Goal: Book appointment/travel/reservation

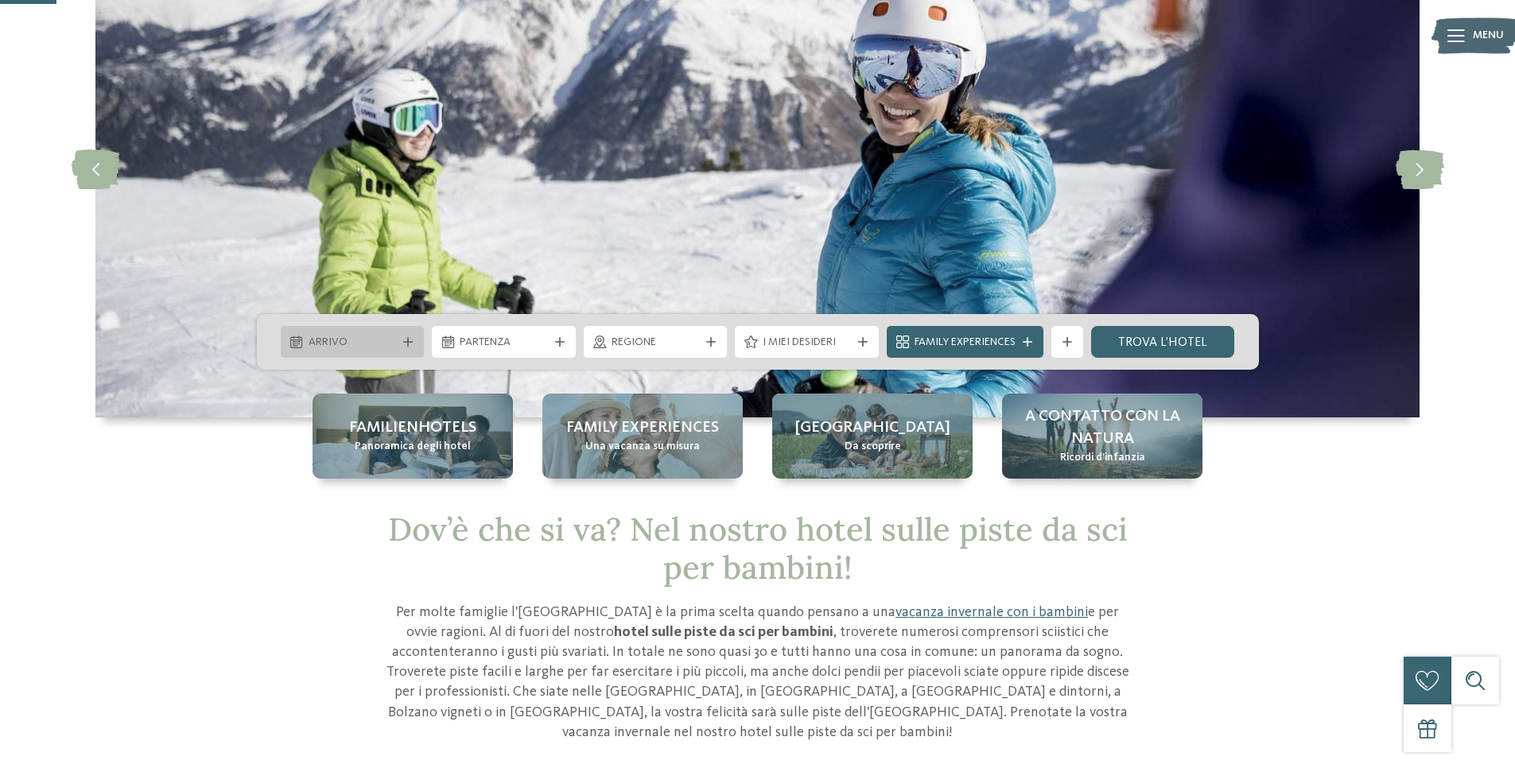
click at [374, 345] on span "Arrivo" at bounding box center [353, 343] width 88 height 16
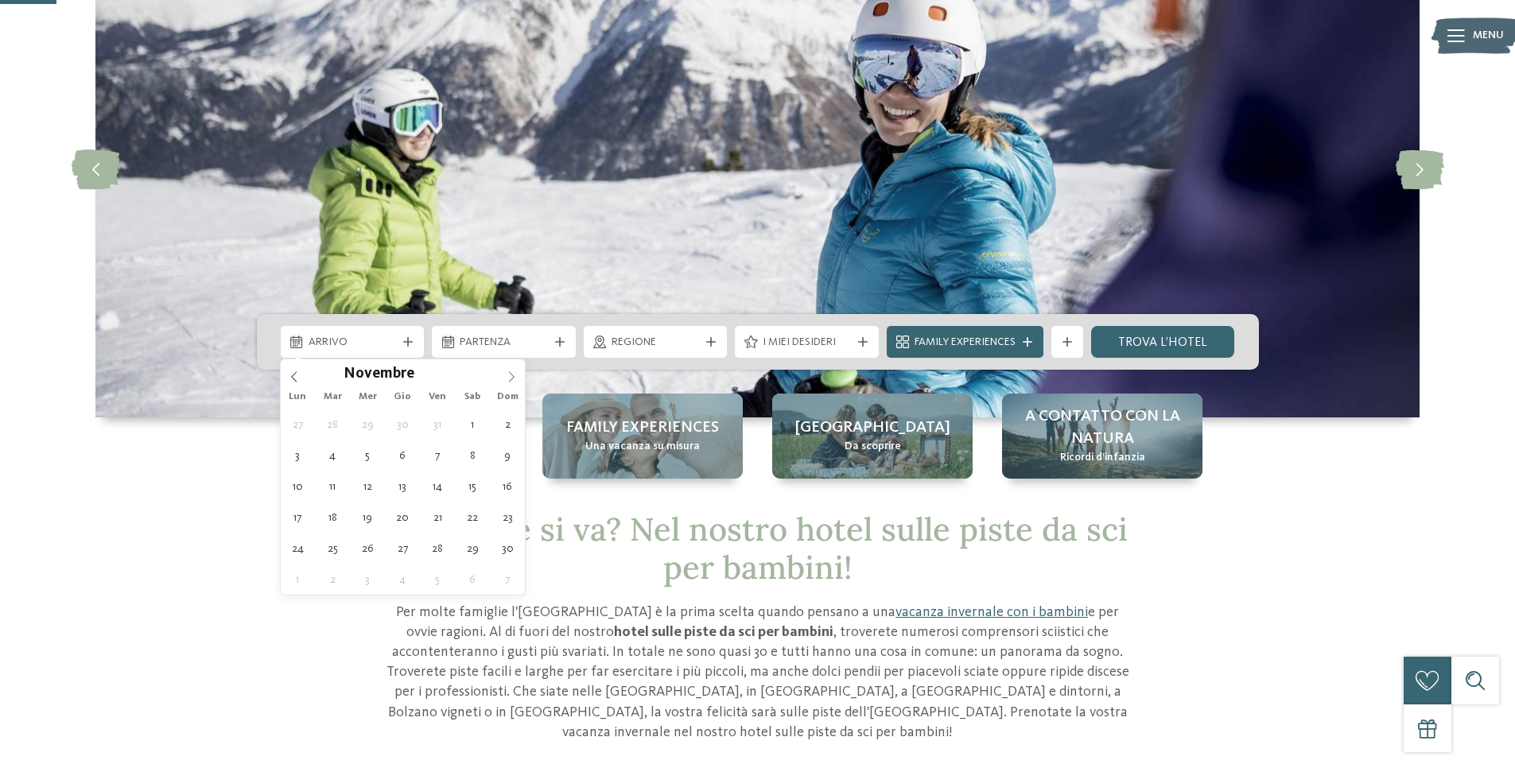
click at [519, 372] on span at bounding box center [511, 373] width 27 height 27
click at [515, 372] on icon at bounding box center [511, 376] width 11 height 11
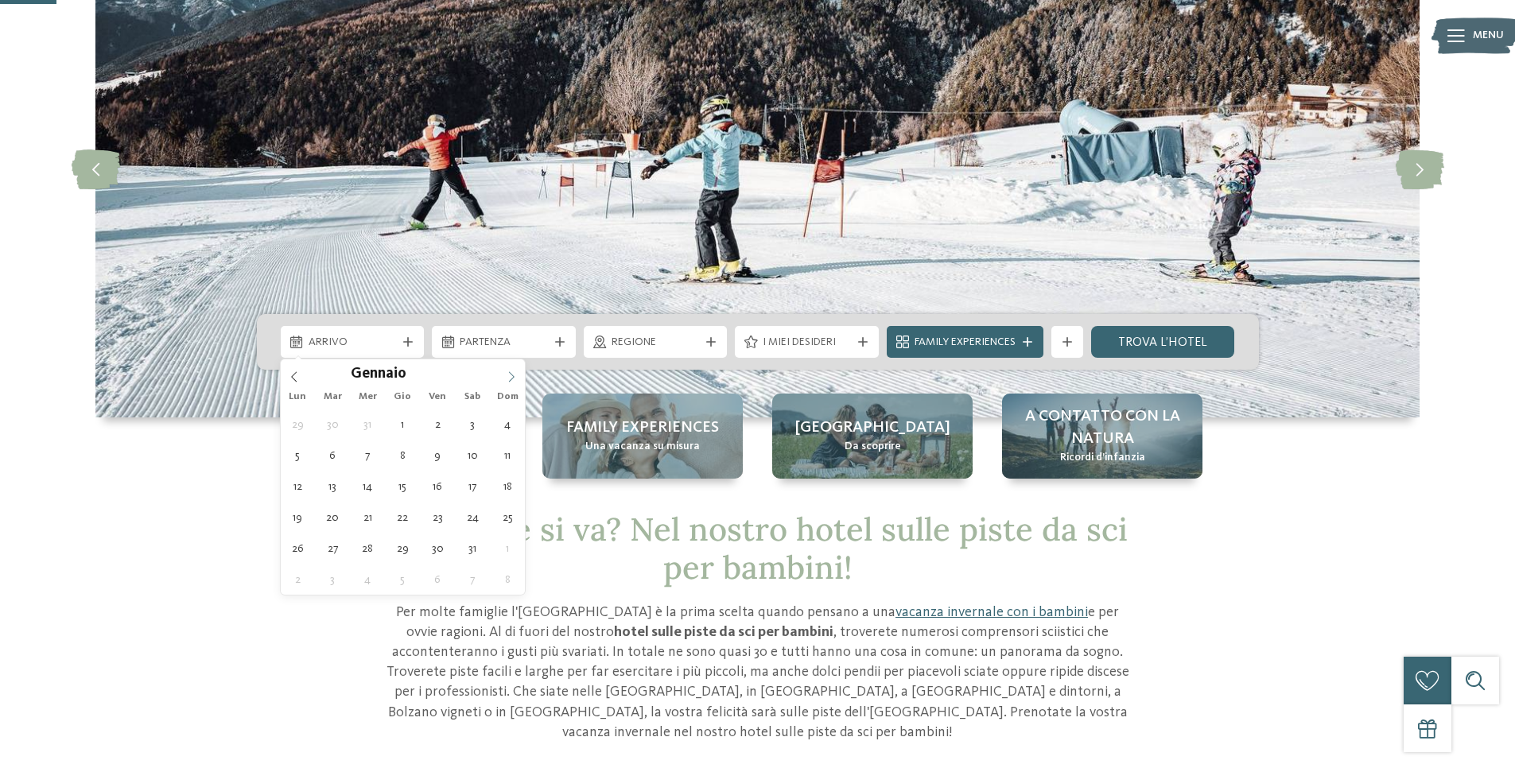
type input "****"
click at [508, 376] on icon at bounding box center [511, 376] width 11 height 11
type div "[DATE]"
type input "****"
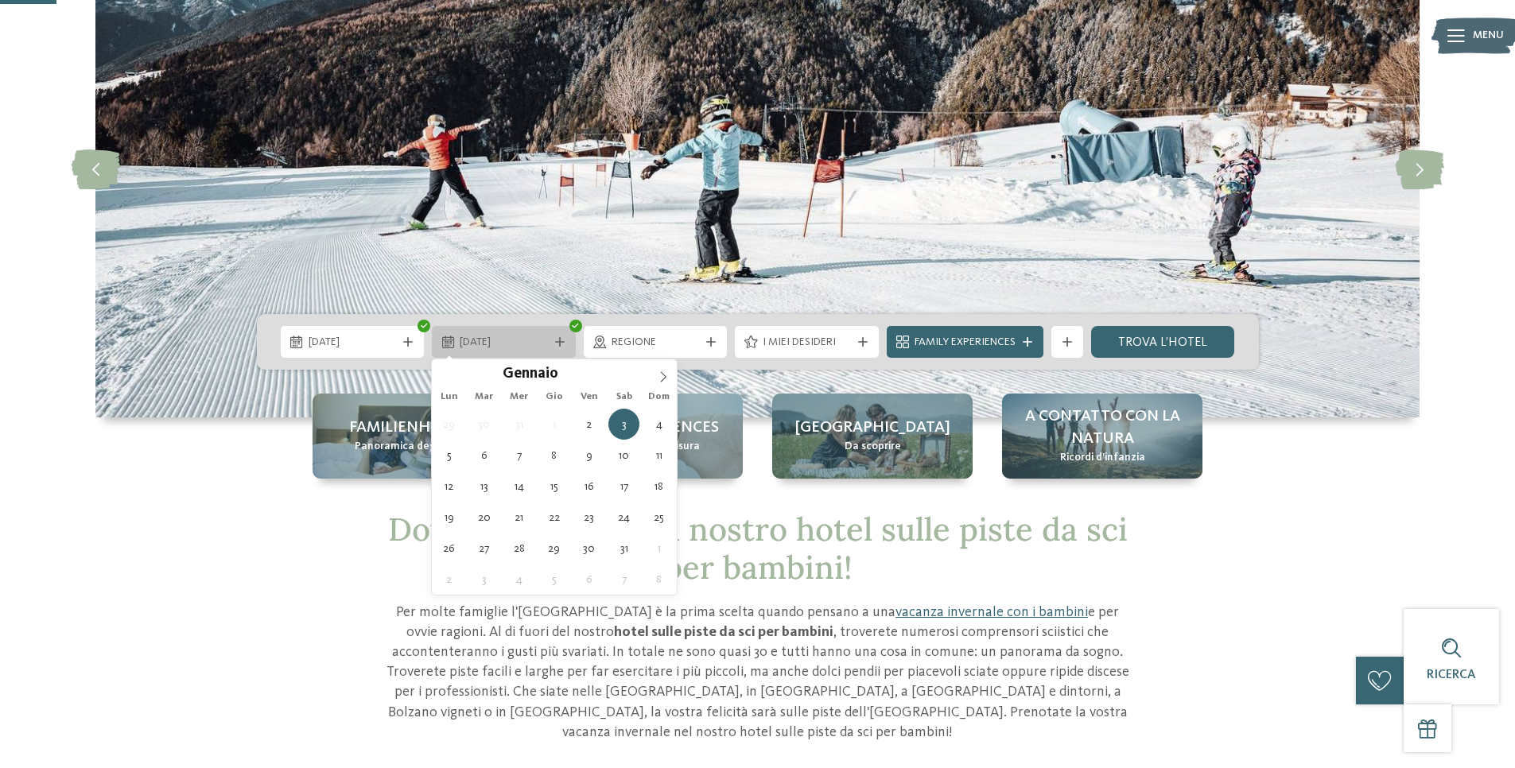
click at [561, 337] on icon at bounding box center [560, 342] width 10 height 10
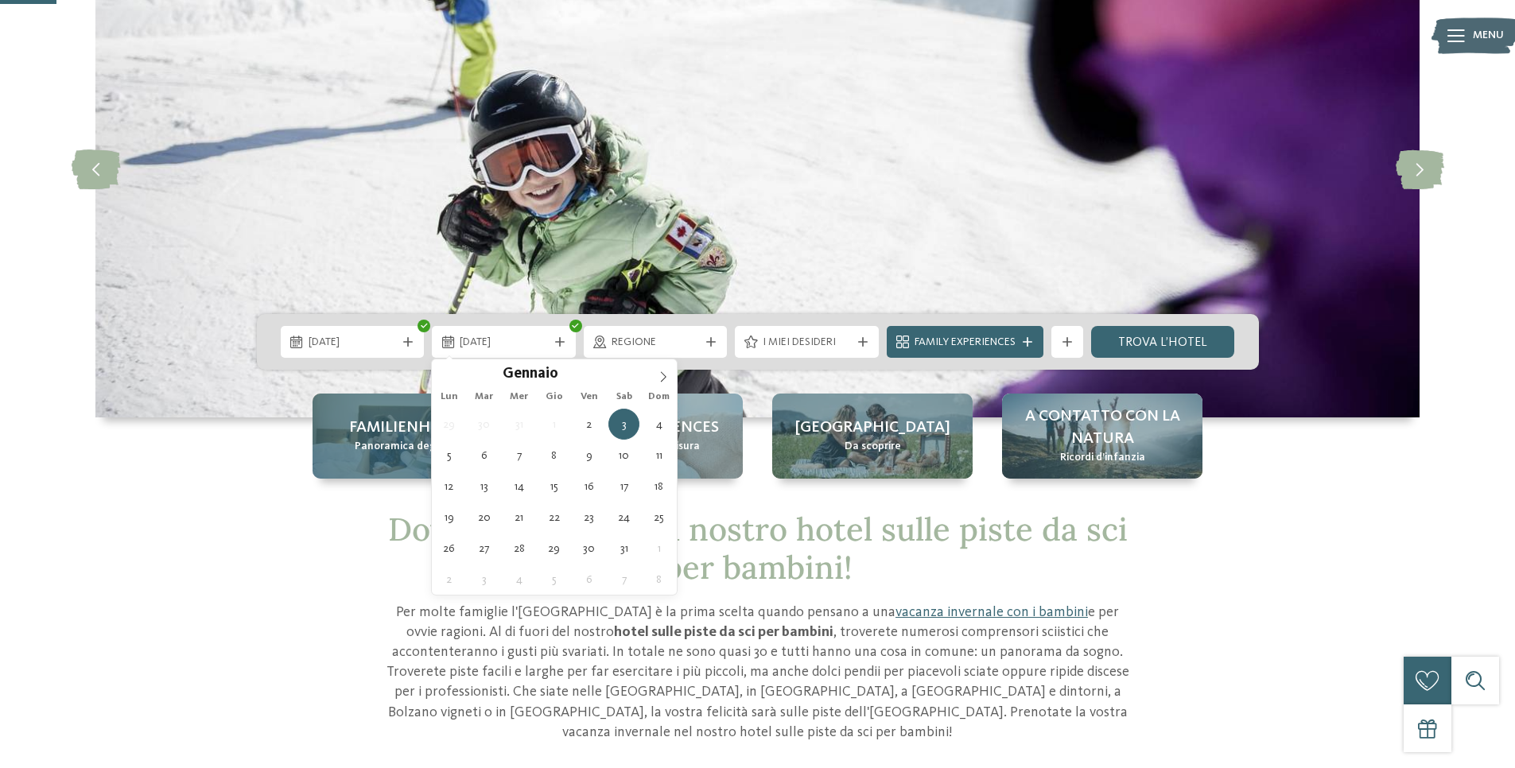
type div "[DATE]"
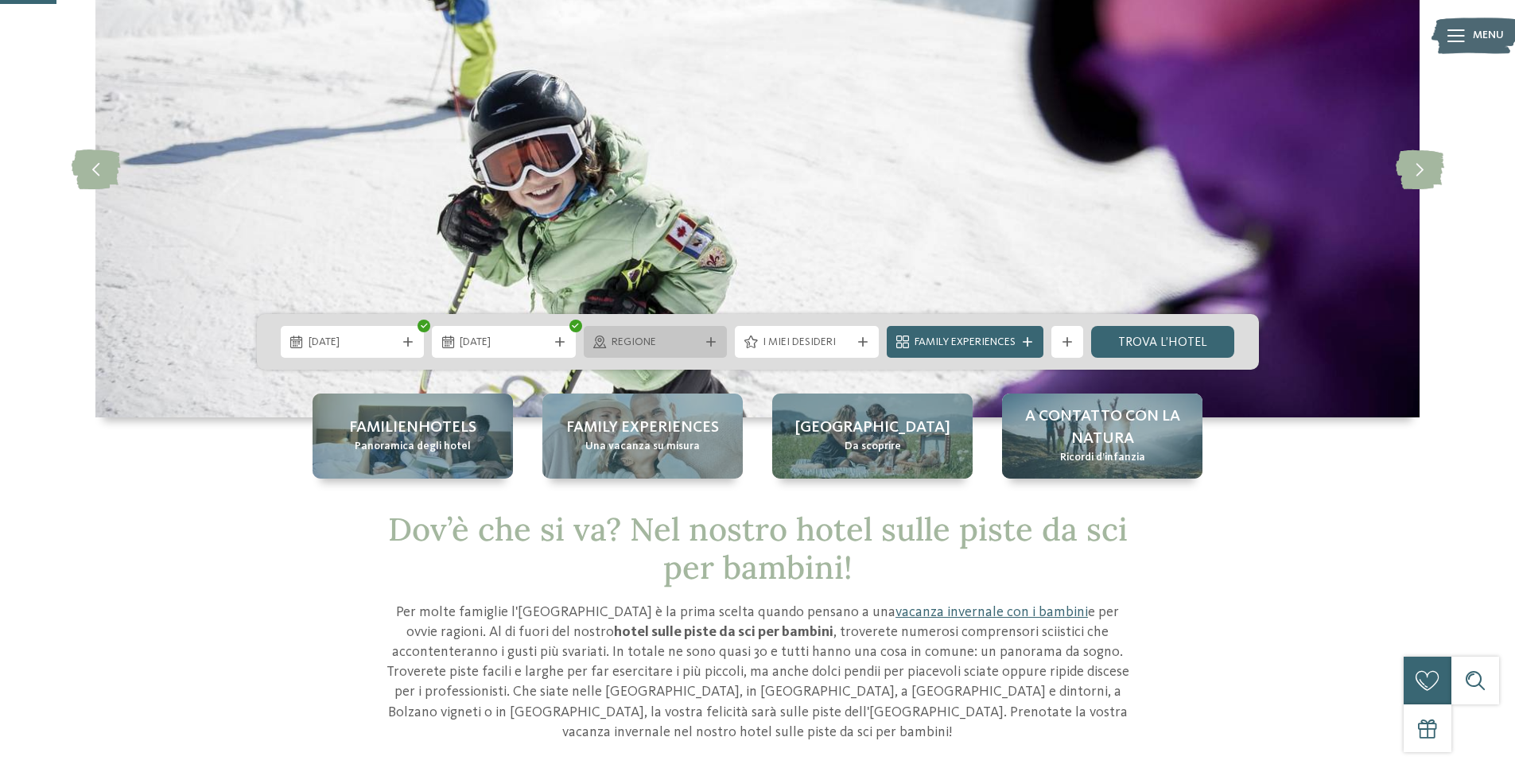
click at [671, 350] on span "Regione" at bounding box center [656, 343] width 88 height 16
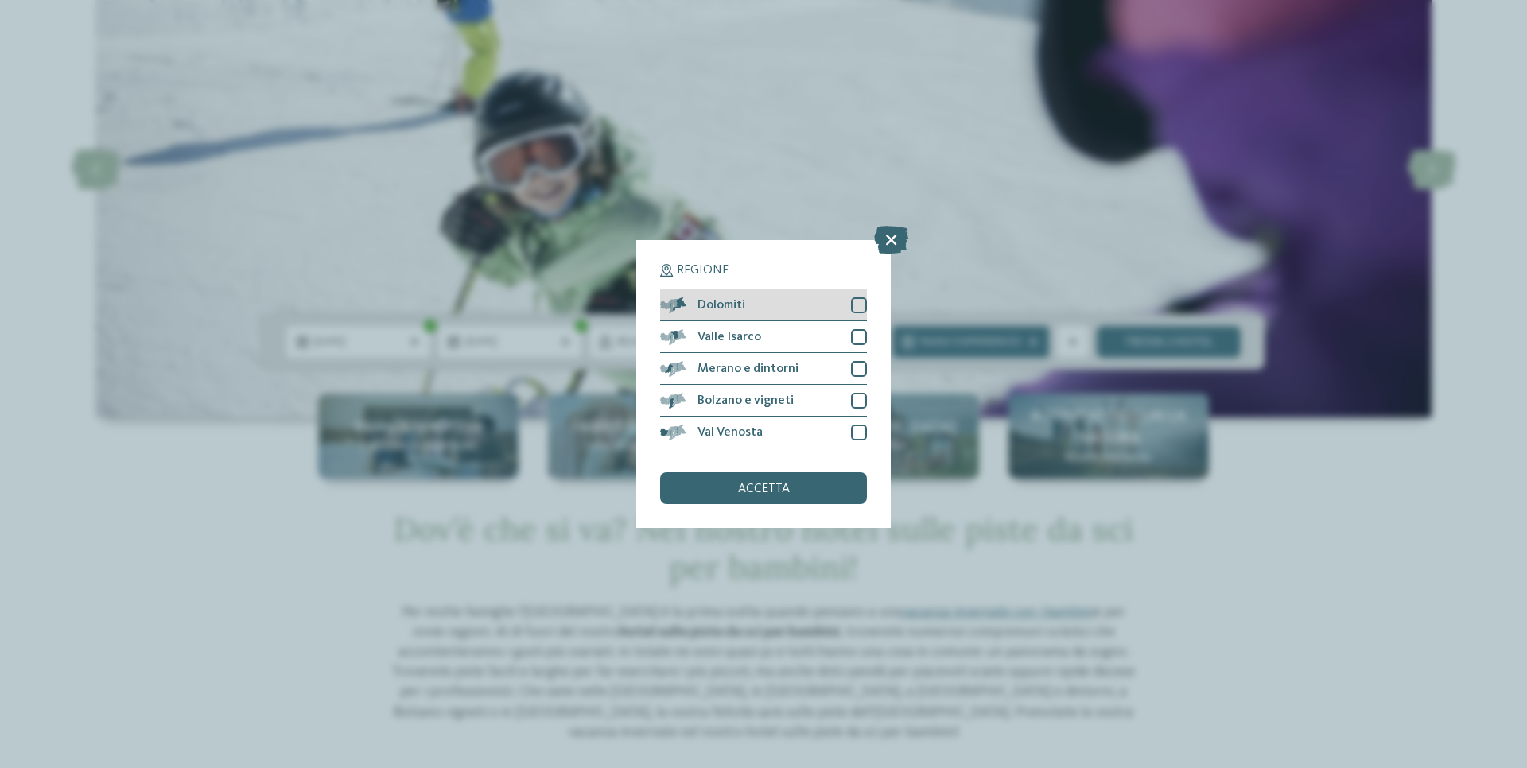
click at [855, 305] on div at bounding box center [859, 305] width 16 height 16
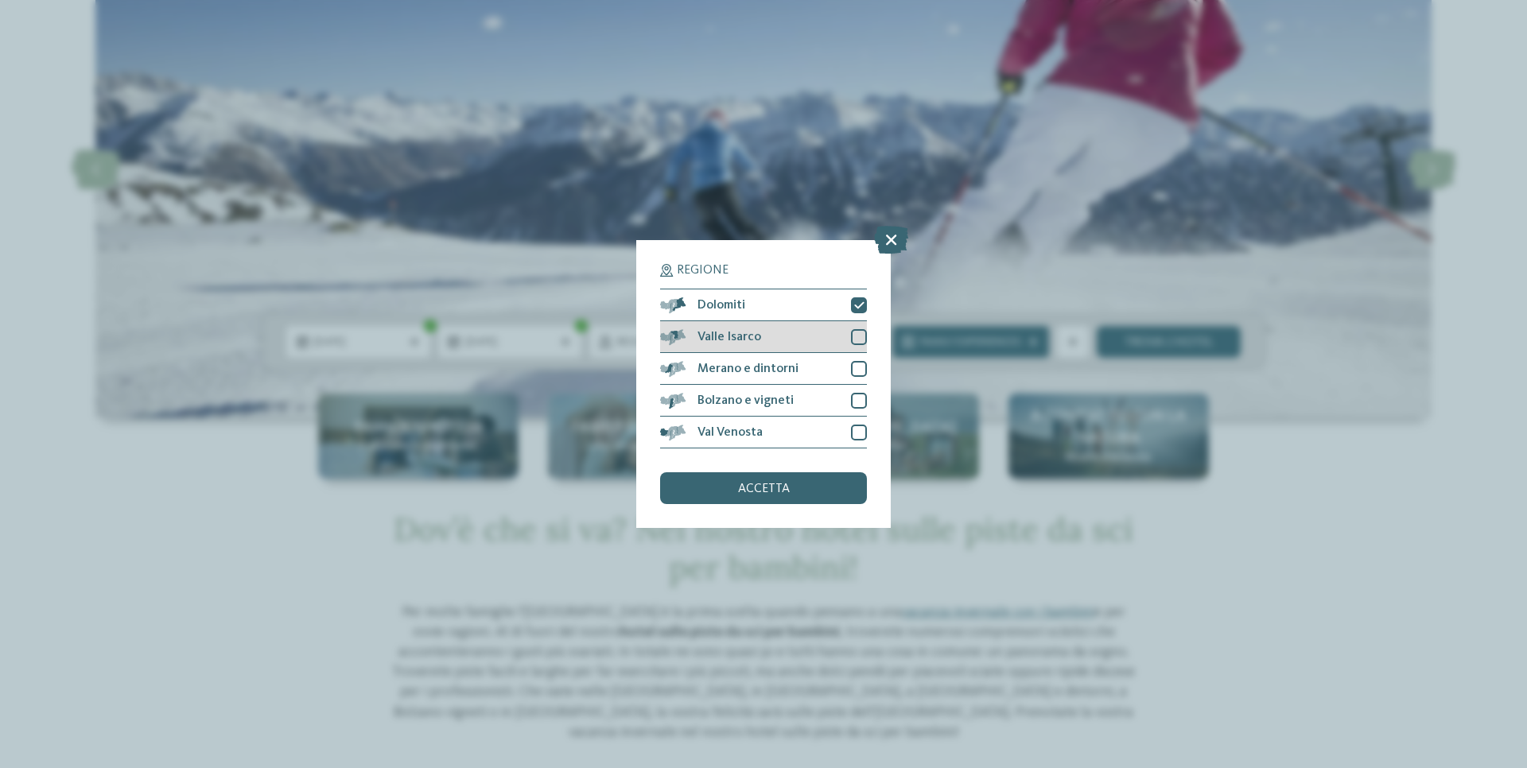
click at [863, 331] on div at bounding box center [859, 337] width 16 height 16
click at [858, 367] on div at bounding box center [859, 369] width 16 height 16
click at [848, 406] on div "Bolzano e vigneti" at bounding box center [763, 401] width 207 height 32
click at [861, 424] on div "Val Venosta" at bounding box center [763, 433] width 207 height 32
click at [791, 495] on div "accetta" at bounding box center [763, 488] width 207 height 32
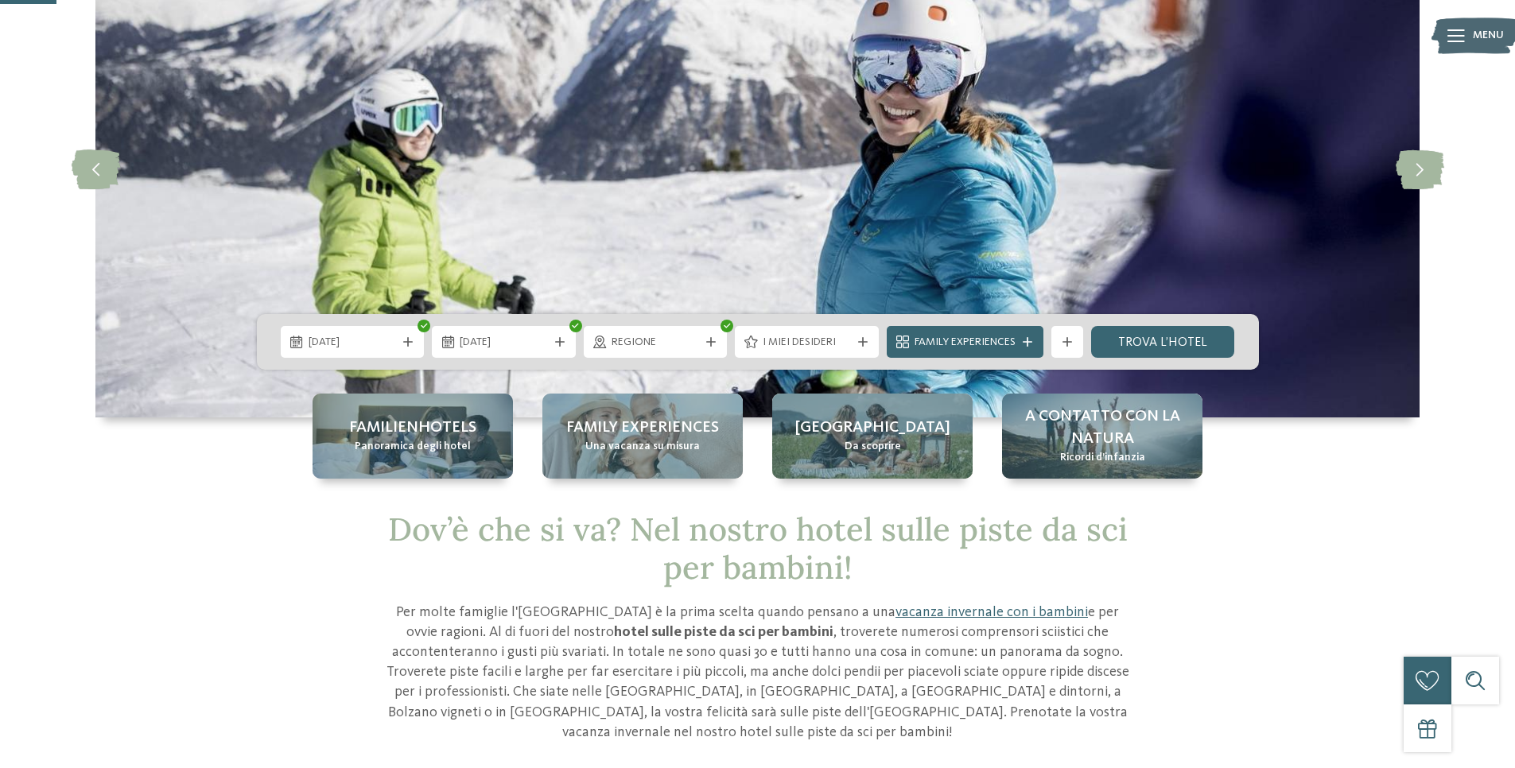
click at [819, 336] on span "I miei desideri" at bounding box center [807, 343] width 88 height 16
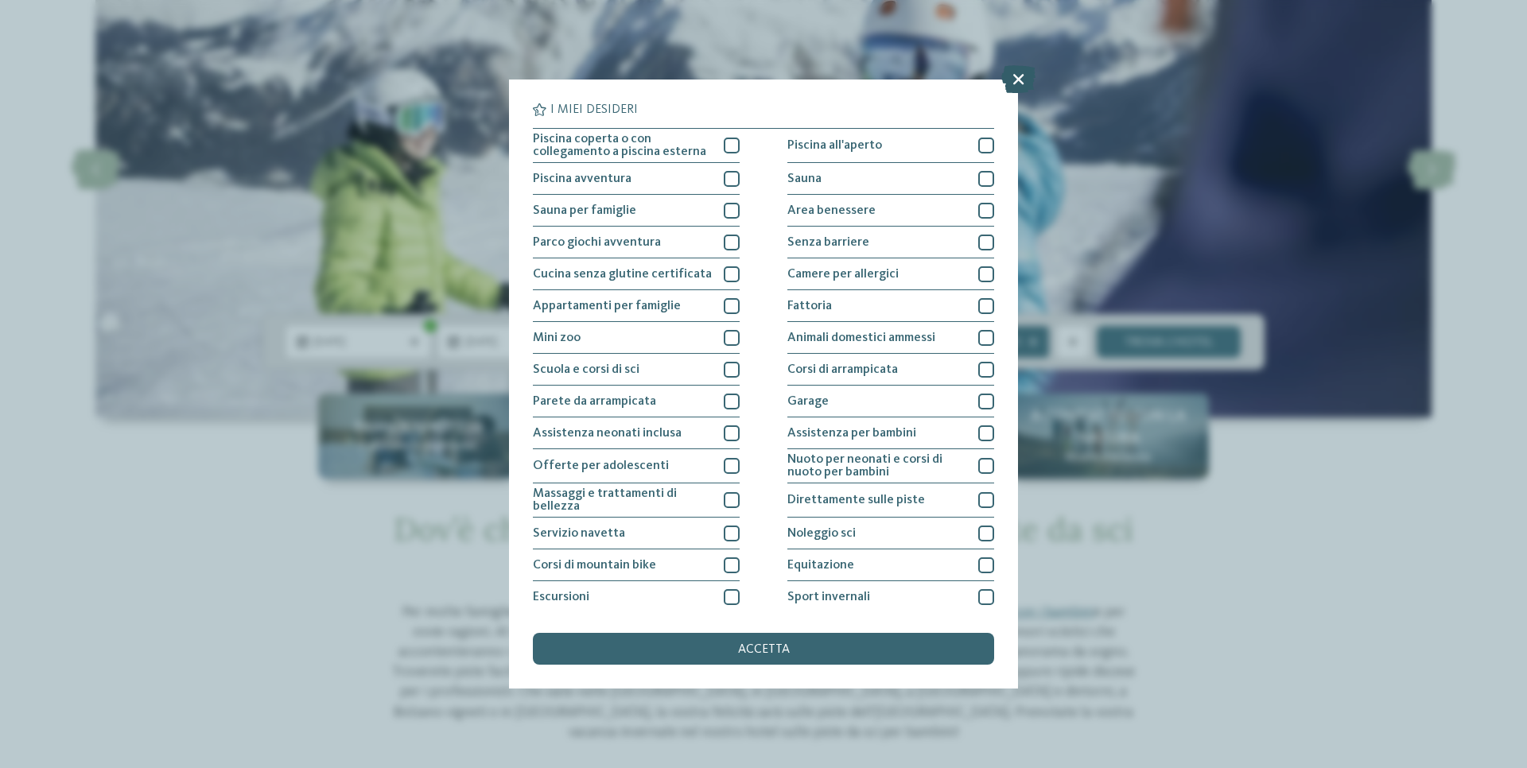
click at [1012, 82] on icon at bounding box center [1018, 79] width 34 height 28
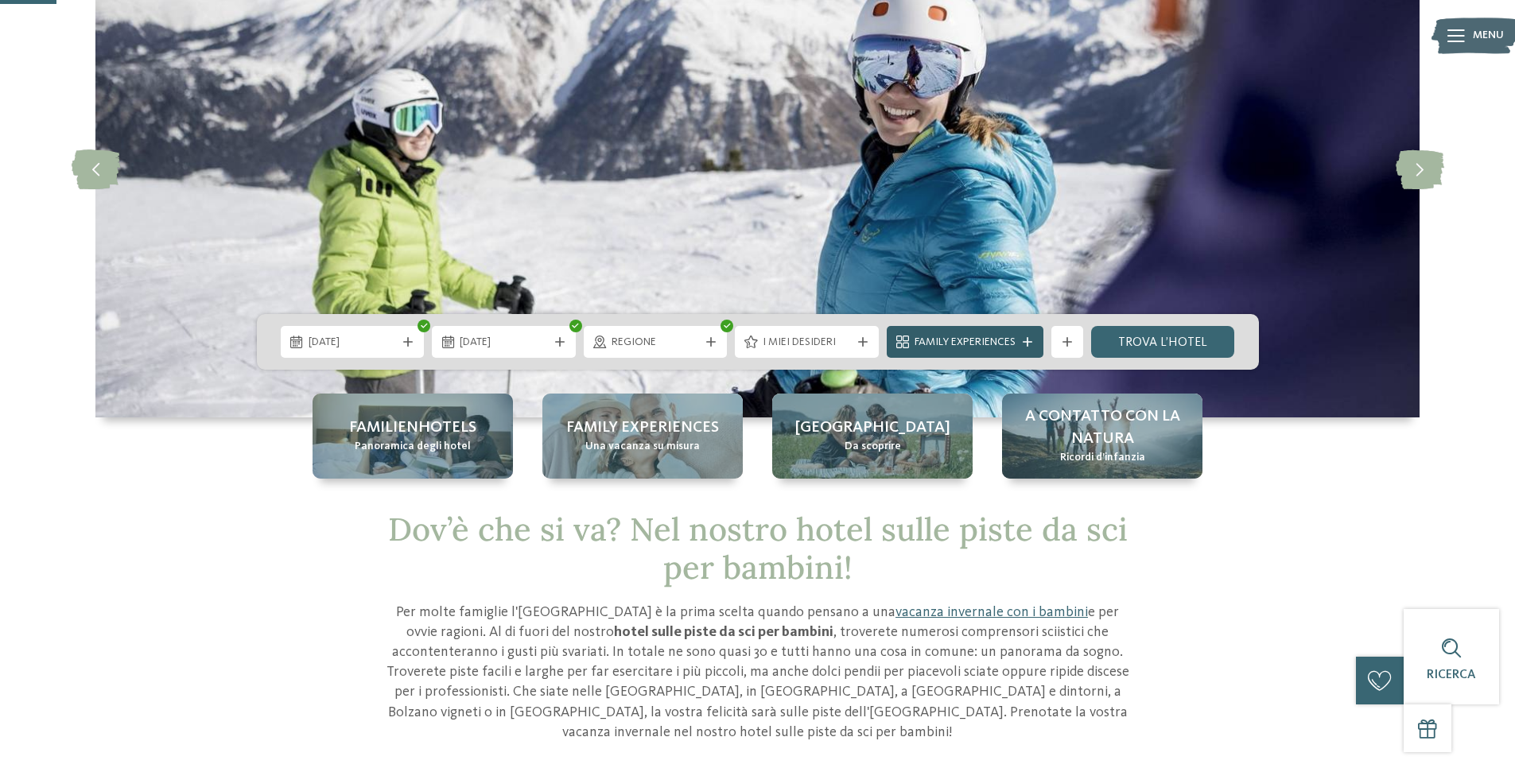
click at [998, 343] on span "Family Experiences" at bounding box center [965, 343] width 101 height 16
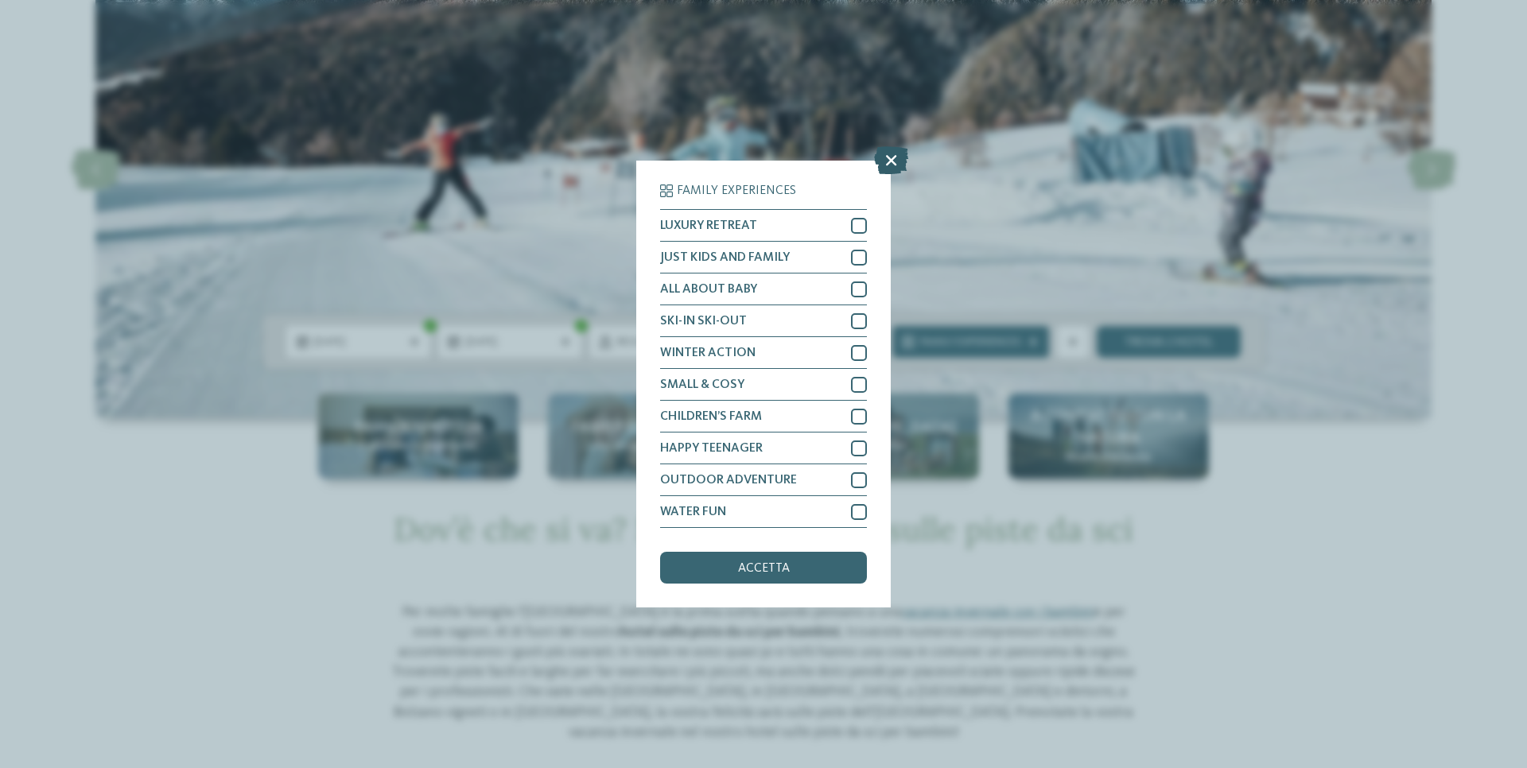
click at [894, 158] on icon at bounding box center [891, 160] width 34 height 28
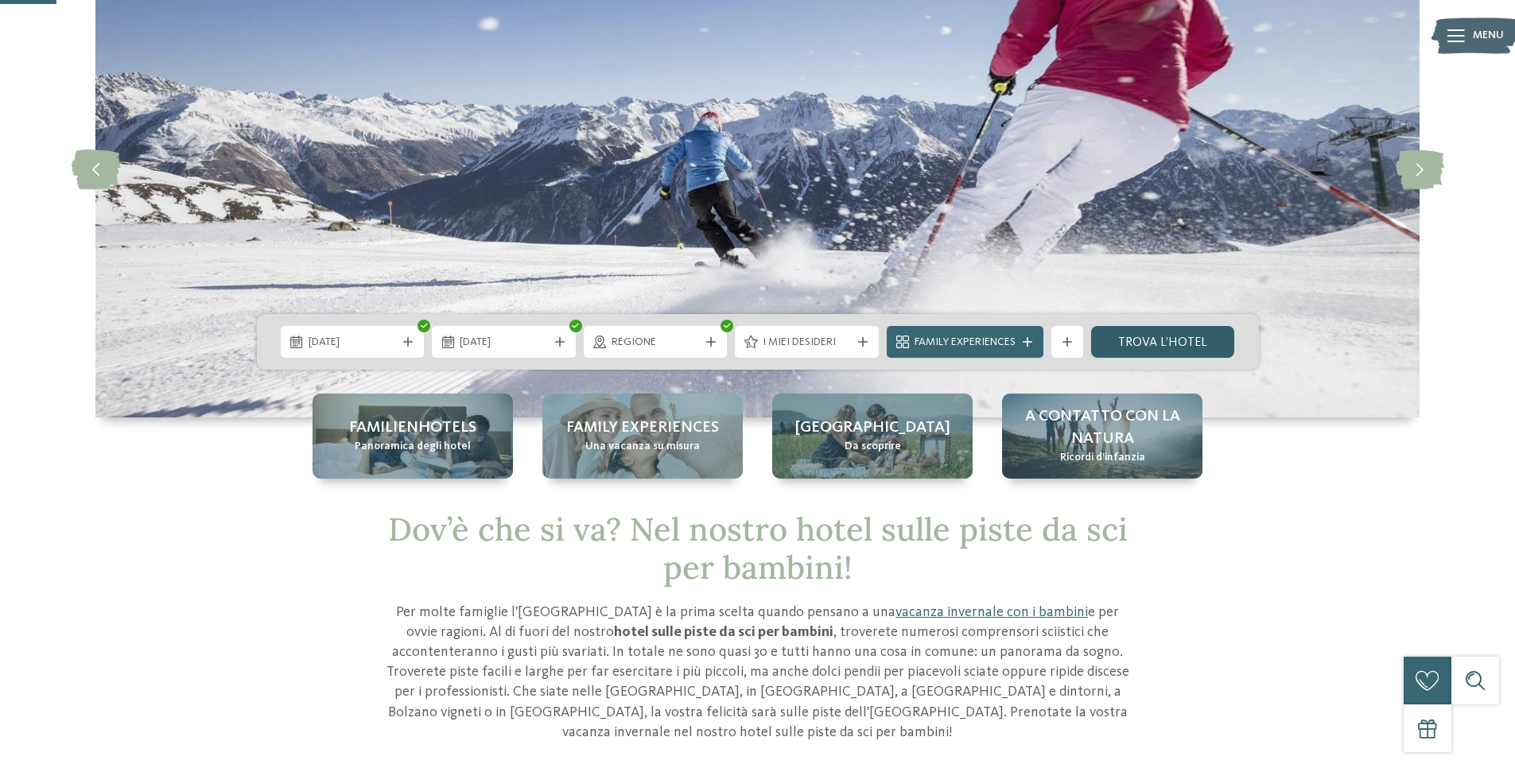
click at [1160, 337] on link "trova l’hotel" at bounding box center [1163, 342] width 144 height 32
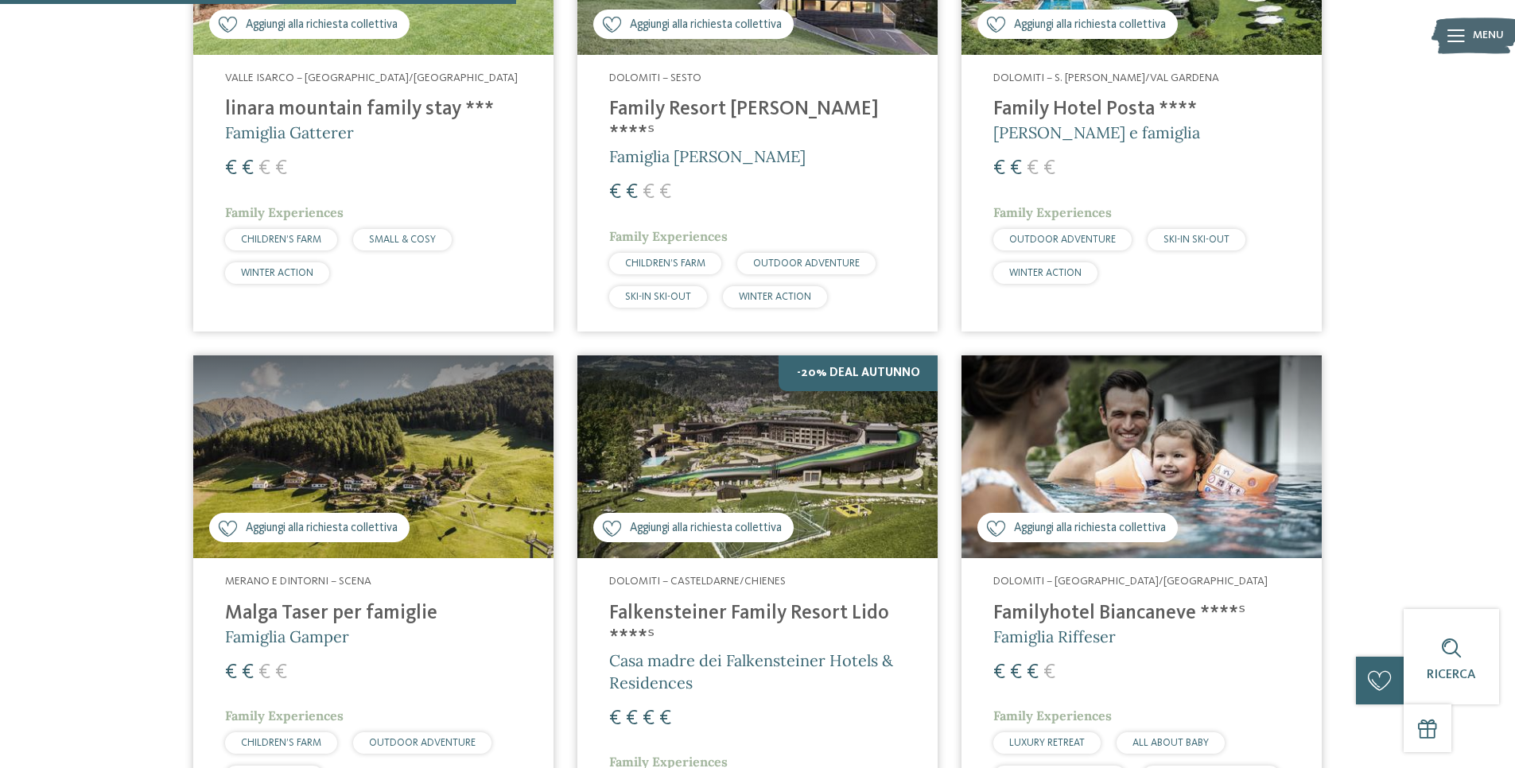
scroll to position [1397, 0]
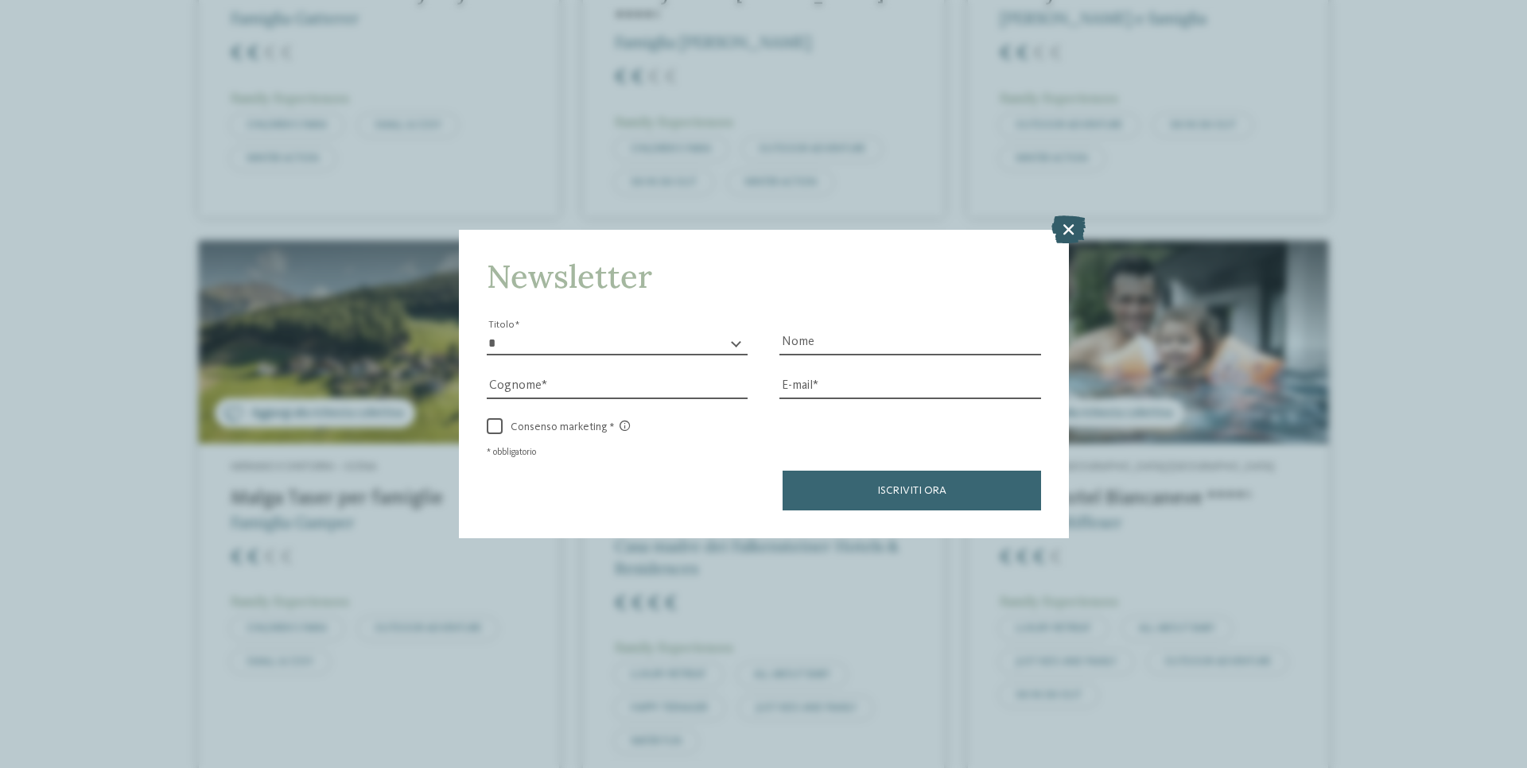
click at [1064, 223] on icon at bounding box center [1069, 229] width 34 height 28
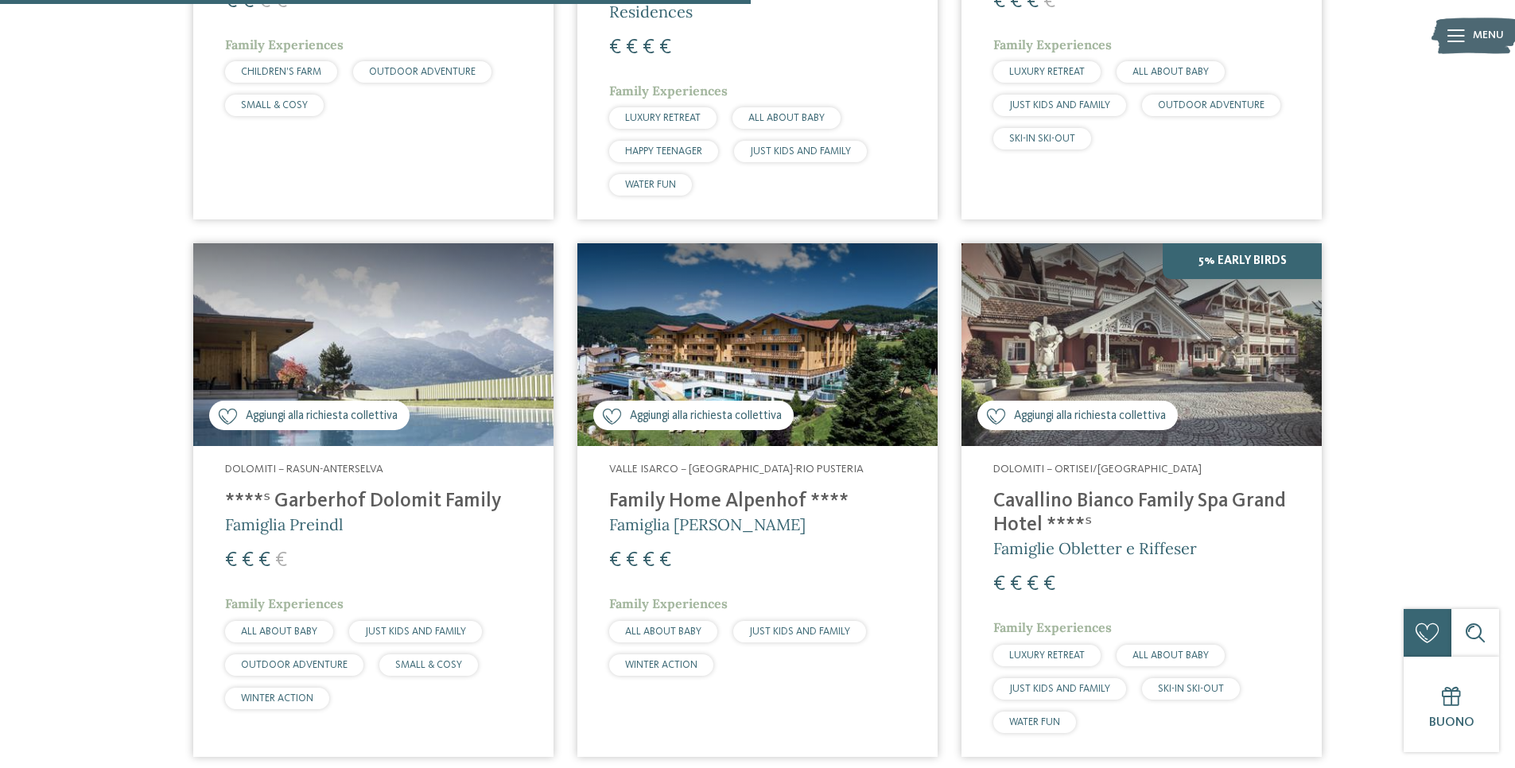
scroll to position [1476, 0]
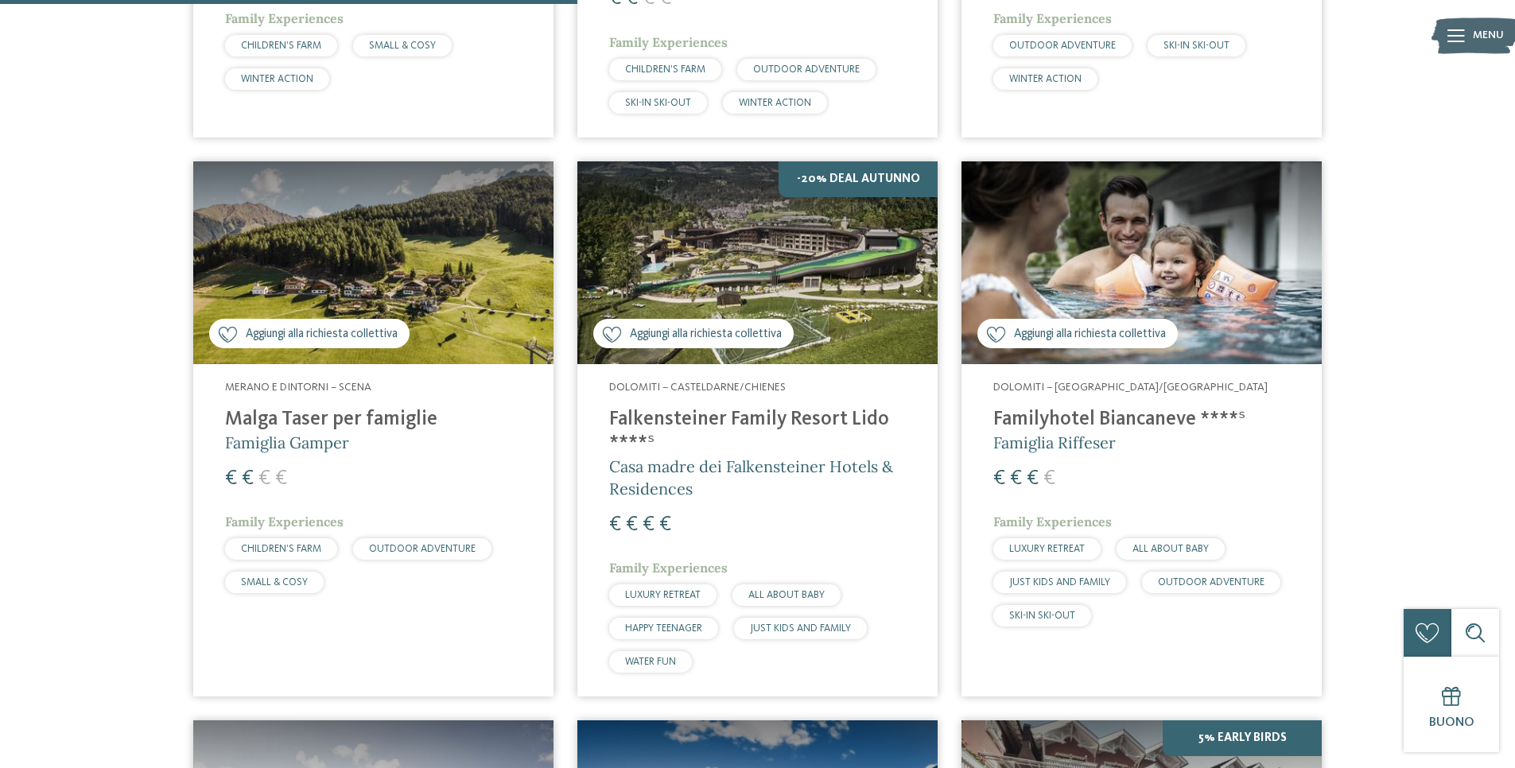
click at [328, 408] on h4 "Malga Taser per famiglie" at bounding box center [373, 420] width 297 height 24
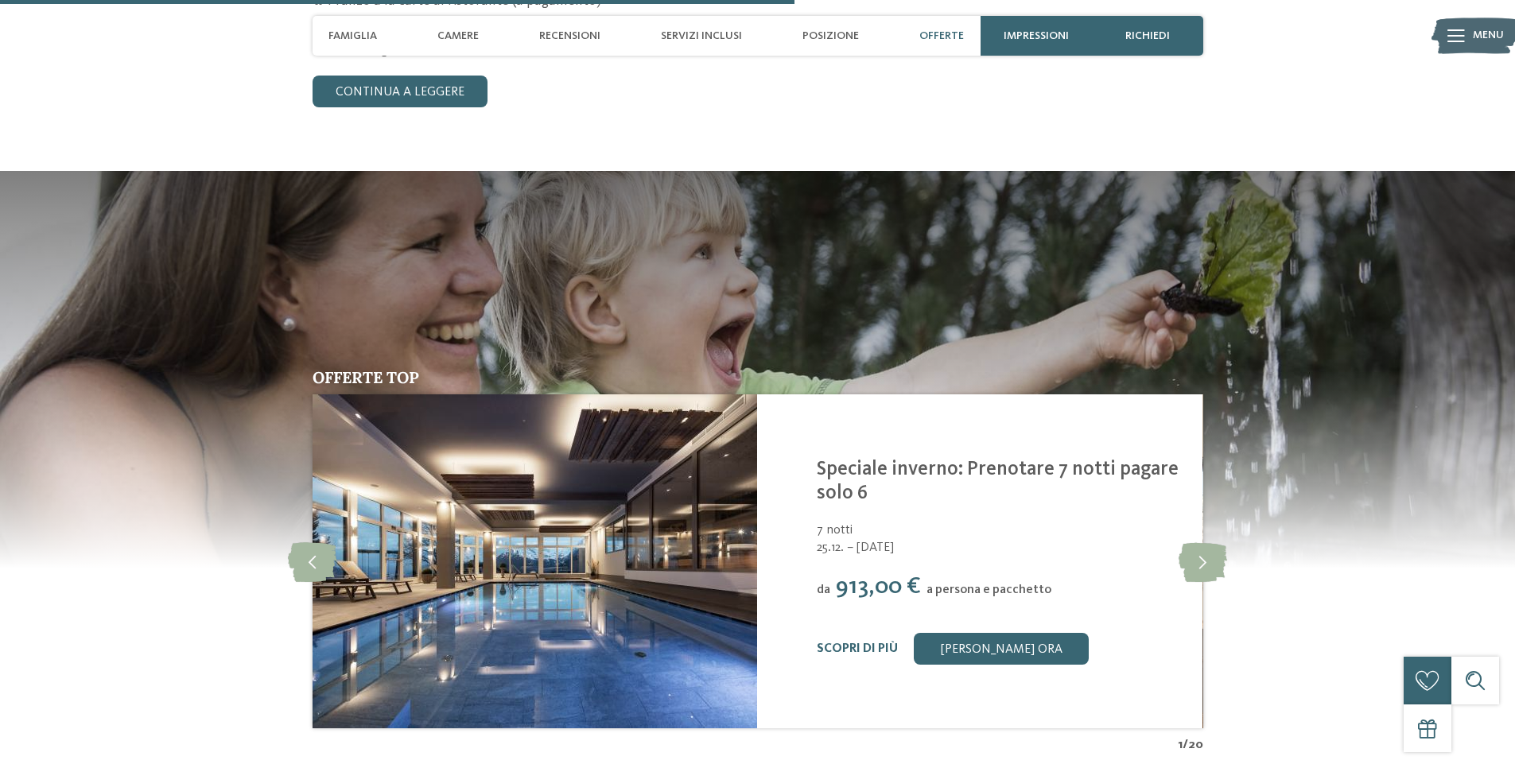
scroll to position [3261, 0]
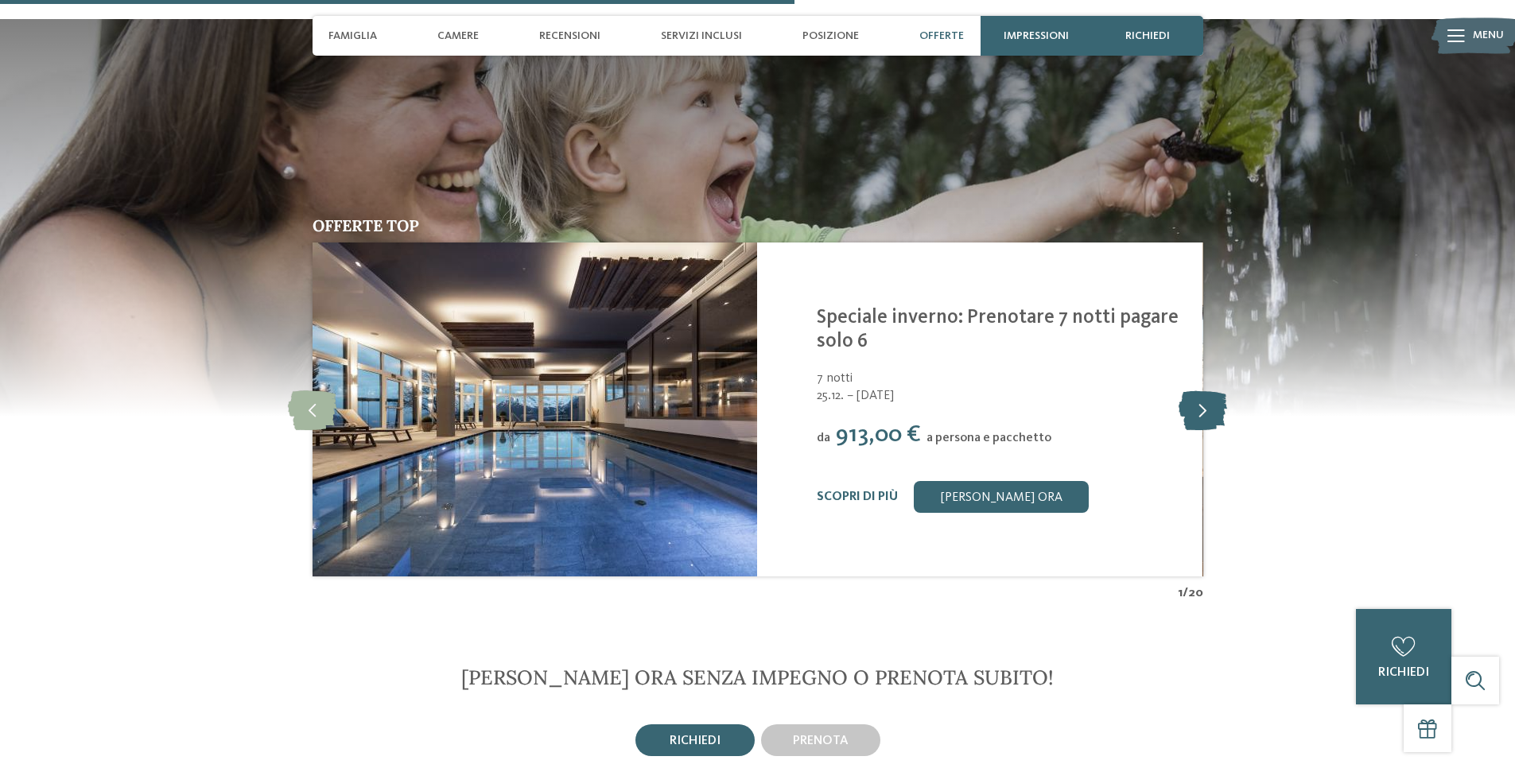
click at [1204, 396] on icon at bounding box center [1203, 410] width 49 height 40
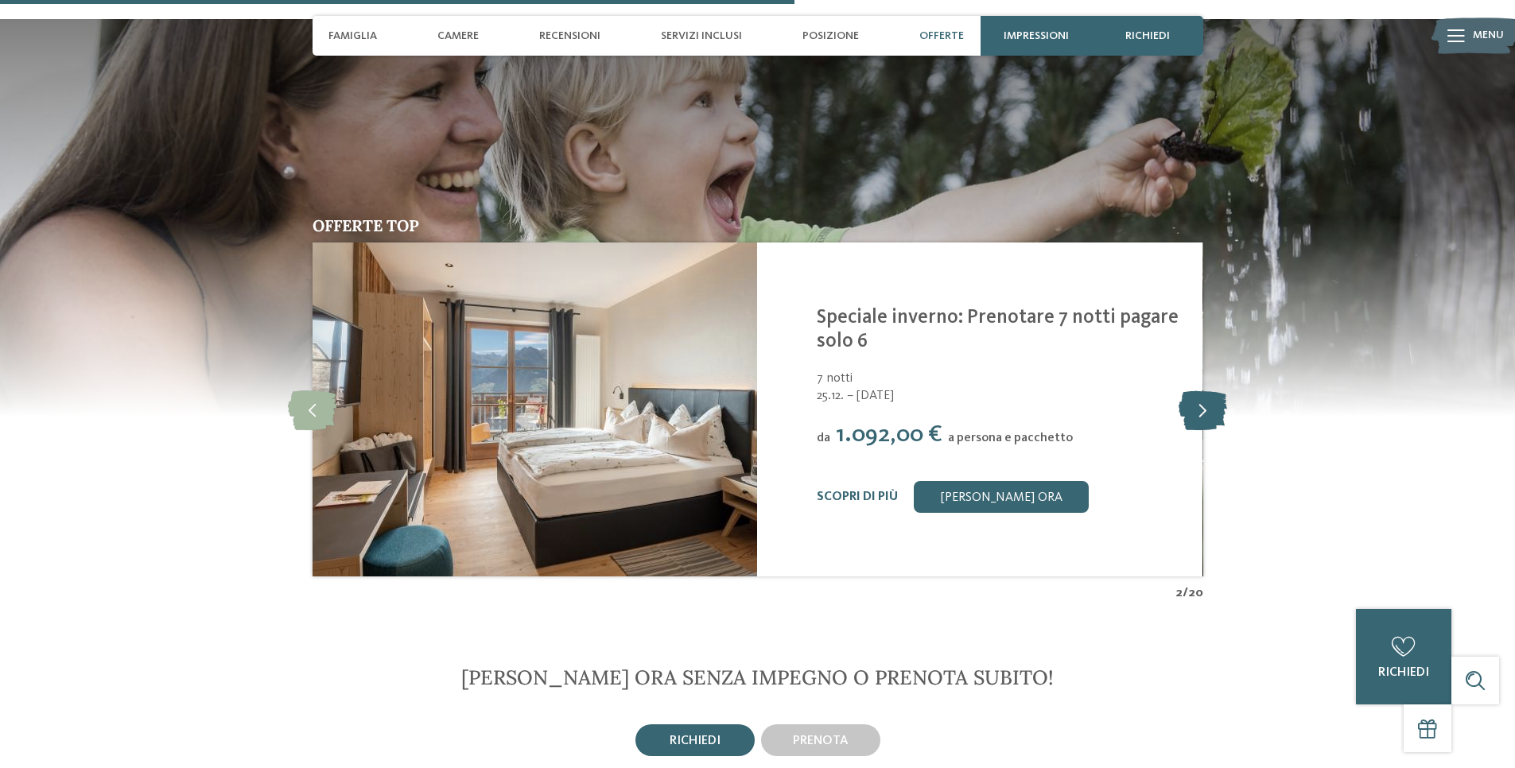
click at [1204, 396] on icon at bounding box center [1203, 410] width 49 height 40
